Goal: Transaction & Acquisition: Purchase product/service

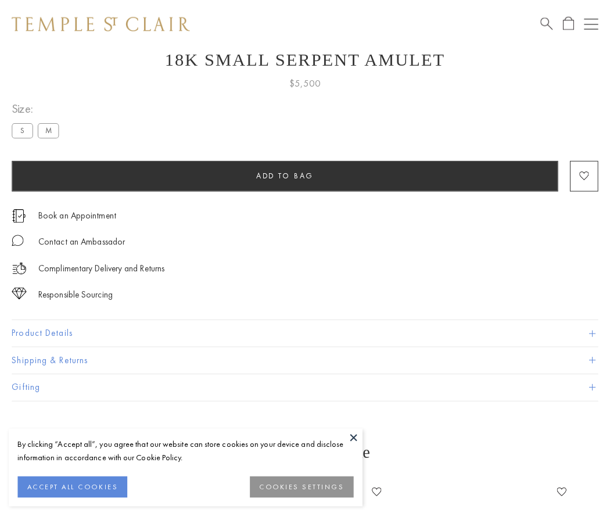
scroll to position [46, 0]
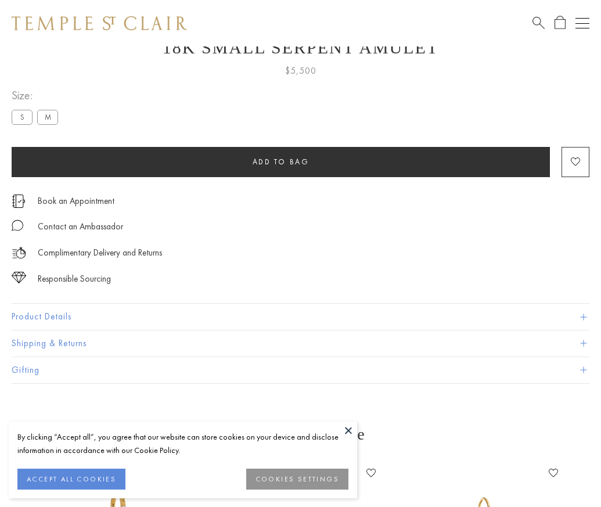
click at [281, 161] on span "Add to bag" at bounding box center [281, 162] width 57 height 10
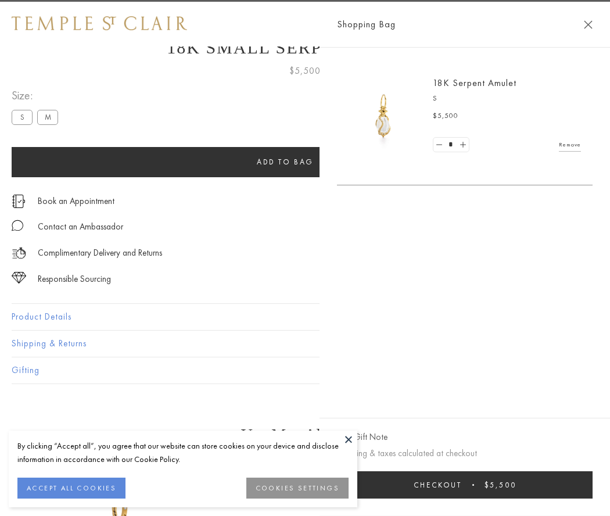
click at [465, 484] on button "Checkout $5,500" at bounding box center [465, 484] width 256 height 27
